Goal: Check status: Check status

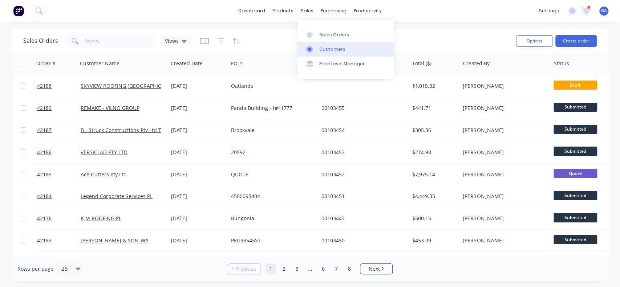
click at [322, 44] on link "Customers" at bounding box center [345, 49] width 96 height 15
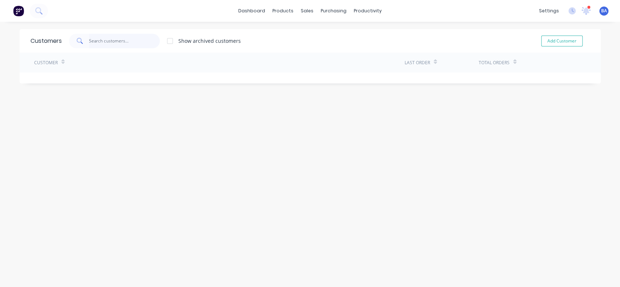
click at [115, 41] on input "text" at bounding box center [124, 41] width 71 height 15
type input "lr"
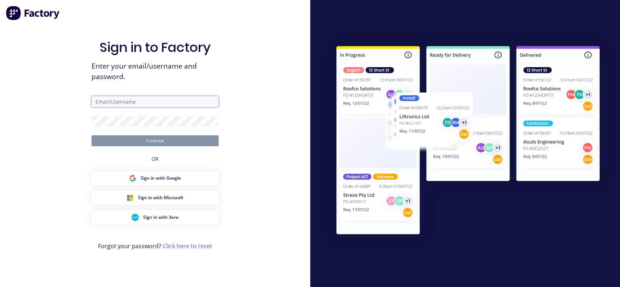
type input "[PERSON_NAME][EMAIL_ADDRESS][DOMAIN_NAME]"
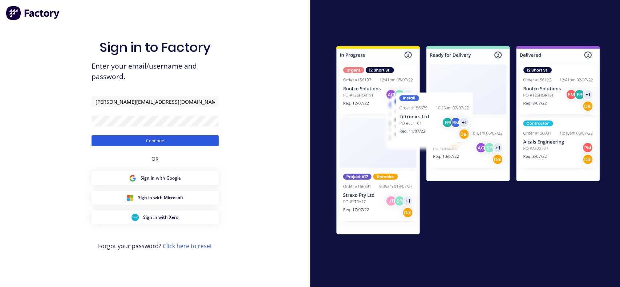
click at [167, 146] on button "Continue" at bounding box center [155, 140] width 127 height 11
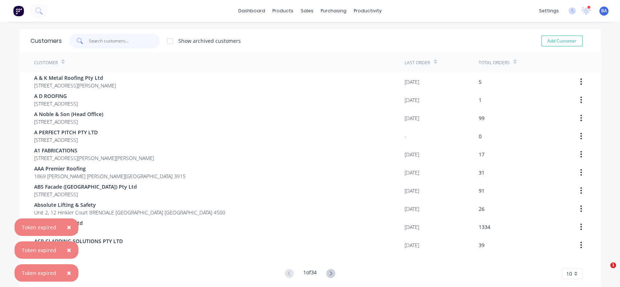
click at [119, 42] on input "text" at bounding box center [124, 41] width 71 height 15
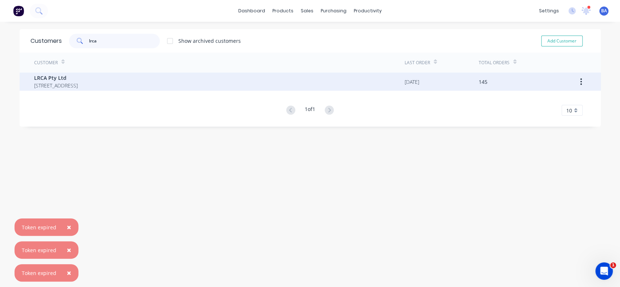
type input "lrca"
click at [62, 79] on span "LRCA Pty Ltd" at bounding box center [56, 78] width 44 height 8
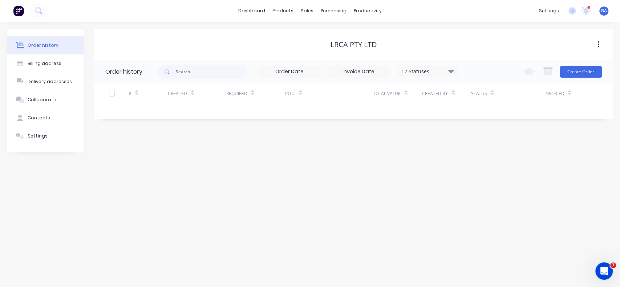
click at [453, 74] on icon at bounding box center [450, 71] width 5 height 9
click at [487, 155] on label at bounding box center [487, 155] width 0 height 0
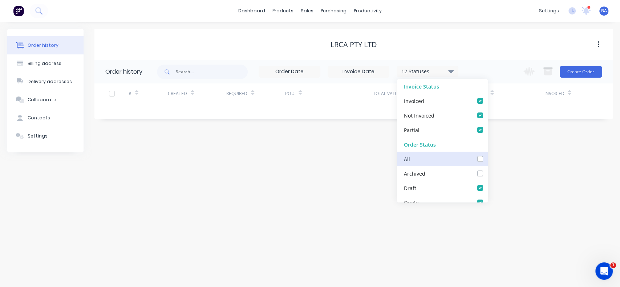
click at [487, 161] on input "checkbox" at bounding box center [490, 158] width 6 height 7
checkbox input "true"
click at [599, 179] on div "Order history Billing address Delivery addresses Collaborate Contacts Settings …" at bounding box center [310, 155] width 620 height 266
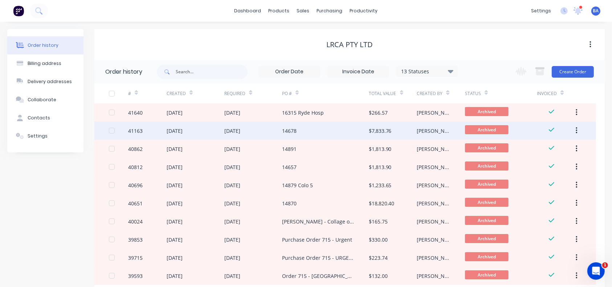
click at [300, 126] on div "14678" at bounding box center [325, 131] width 87 height 18
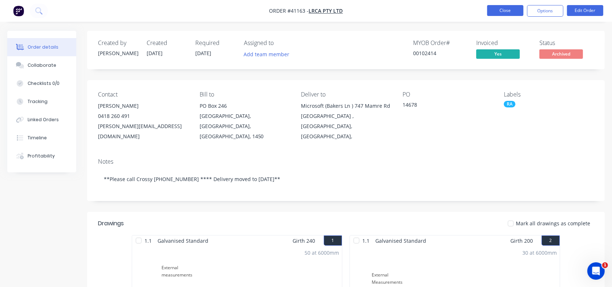
click at [492, 9] on button "Close" at bounding box center [505, 10] width 36 height 11
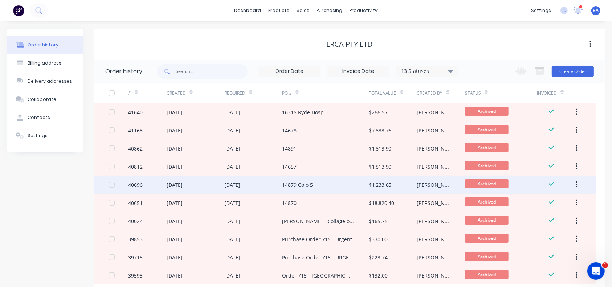
scroll to position [46, 0]
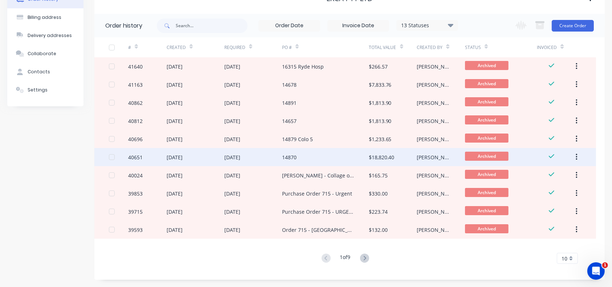
click at [368, 153] on div "14870" at bounding box center [325, 157] width 87 height 18
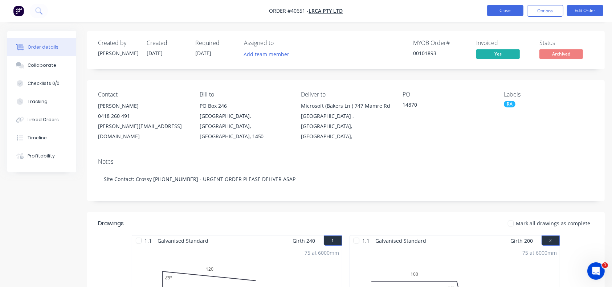
click at [512, 12] on button "Close" at bounding box center [505, 10] width 36 height 11
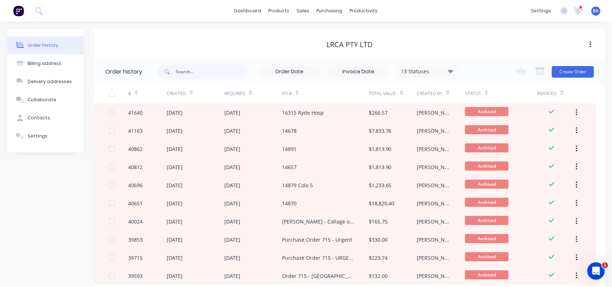
scroll to position [46, 0]
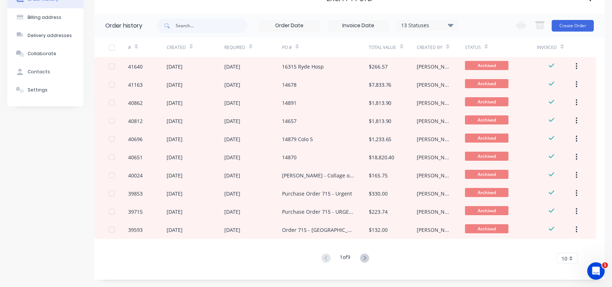
click at [454, 24] on div "13 Statuses" at bounding box center [427, 25] width 61 height 8
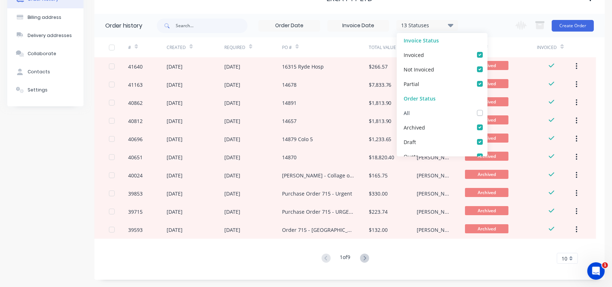
click at [487, 109] on label at bounding box center [487, 109] width 0 height 0
click at [487, 114] on input "checkbox" at bounding box center [490, 112] width 6 height 7
checkbox input "true"
drag, startPoint x: 519, startPoint y: 25, endPoint x: 491, endPoint y: 12, distance: 30.2
click at [491, 12] on div "LRCA Pty Ltd Order history 13 Statuses Invoice Status Invoiced Not Invoiced Par…" at bounding box center [349, 131] width 511 height 297
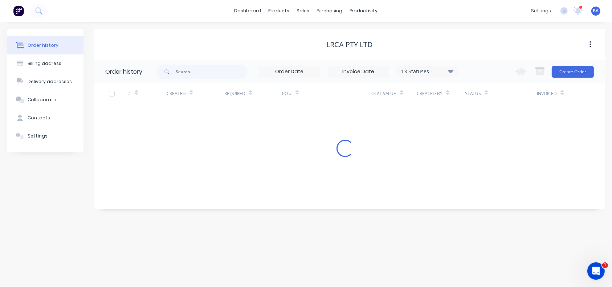
scroll to position [0, 0]
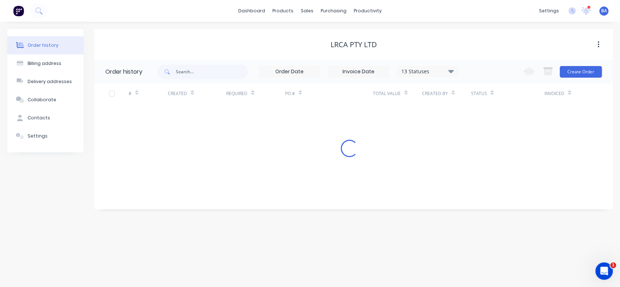
click at [491, 12] on div "dashboard products sales purchasing productivity dashboard products Product Cat…" at bounding box center [310, 11] width 620 height 22
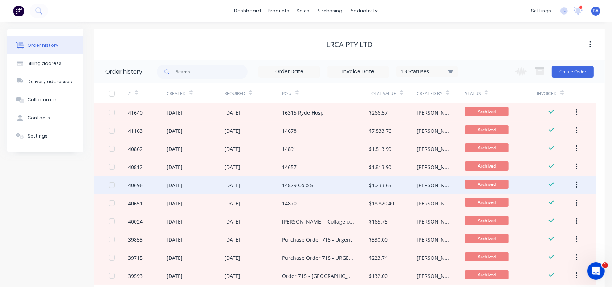
scroll to position [46, 0]
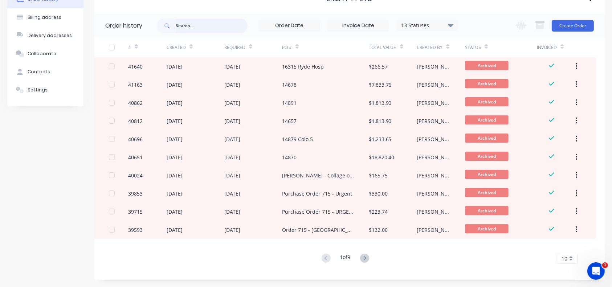
click at [199, 28] on input "text" at bounding box center [212, 26] width 72 height 15
type input "r"
type input "cassette"
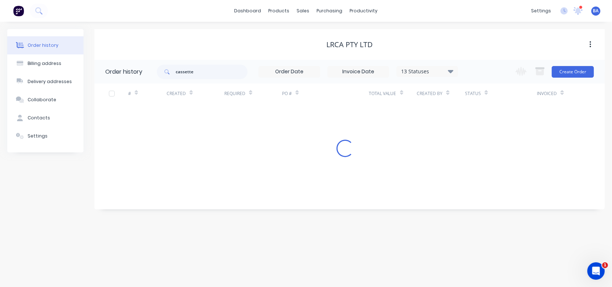
scroll to position [0, 0]
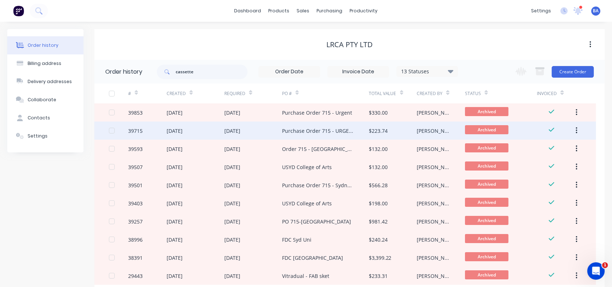
click at [334, 125] on div "Purchase Order 715 - URGENT" at bounding box center [325, 131] width 87 height 18
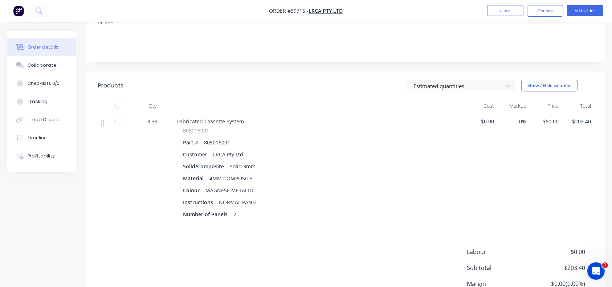
scroll to position [141, 0]
click at [24, 66] on div at bounding box center [20, 65] width 11 height 7
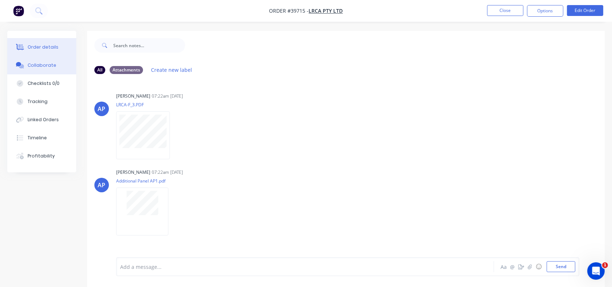
click at [30, 48] on div "Order details" at bounding box center [43, 47] width 31 height 7
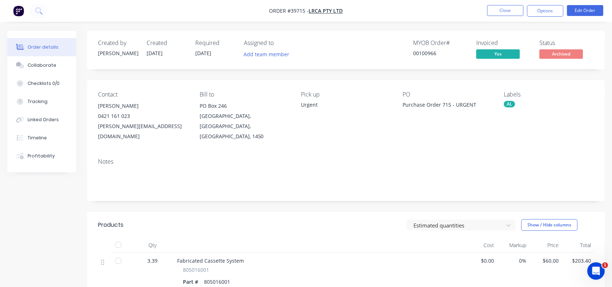
click at [487, 18] on nav "Order #39715 - LRCA Pty Ltd Close Options Edit Order" at bounding box center [306, 11] width 612 height 22
